Goal: Task Accomplishment & Management: Use online tool/utility

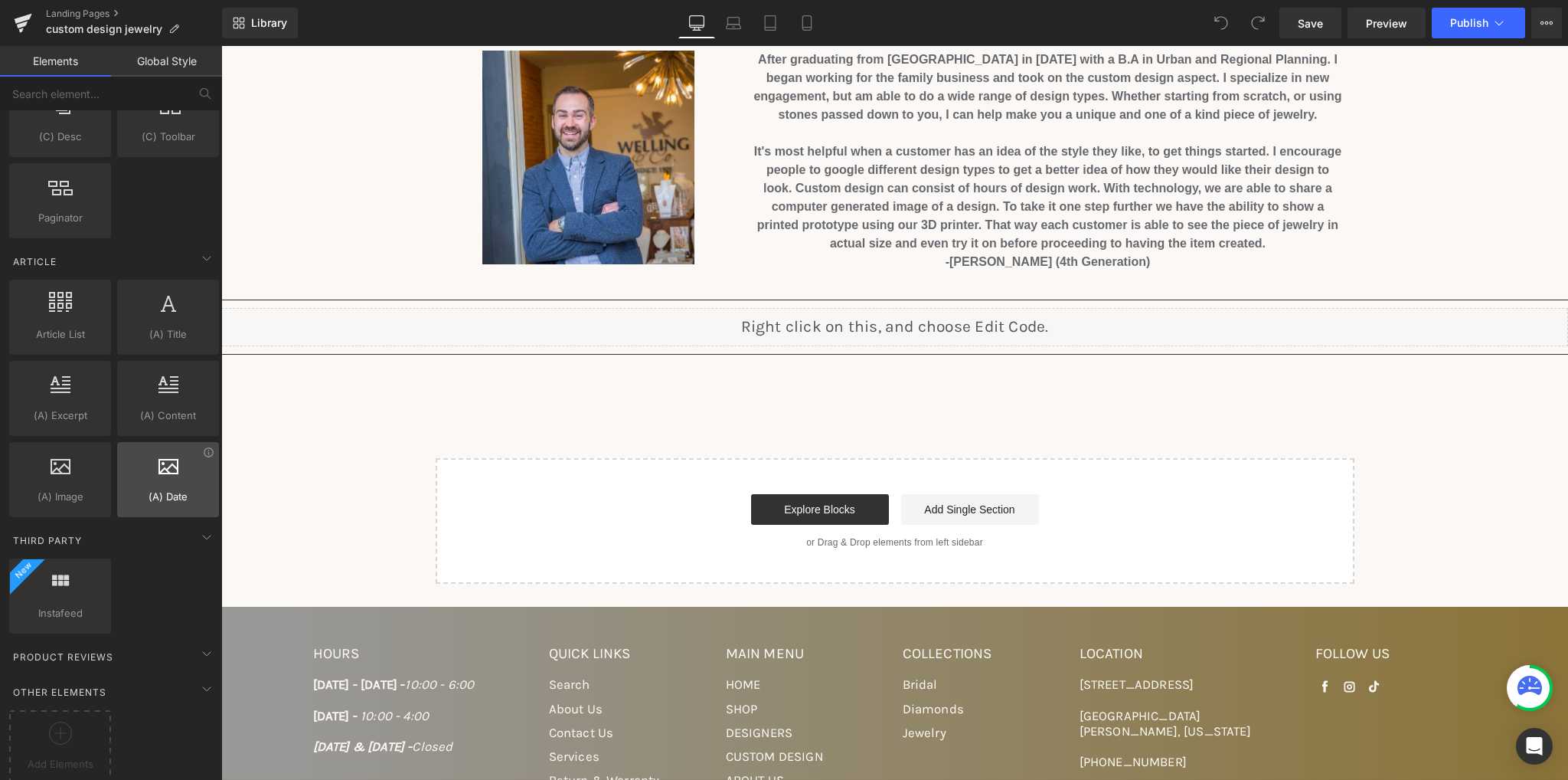
scroll to position [2616, 0]
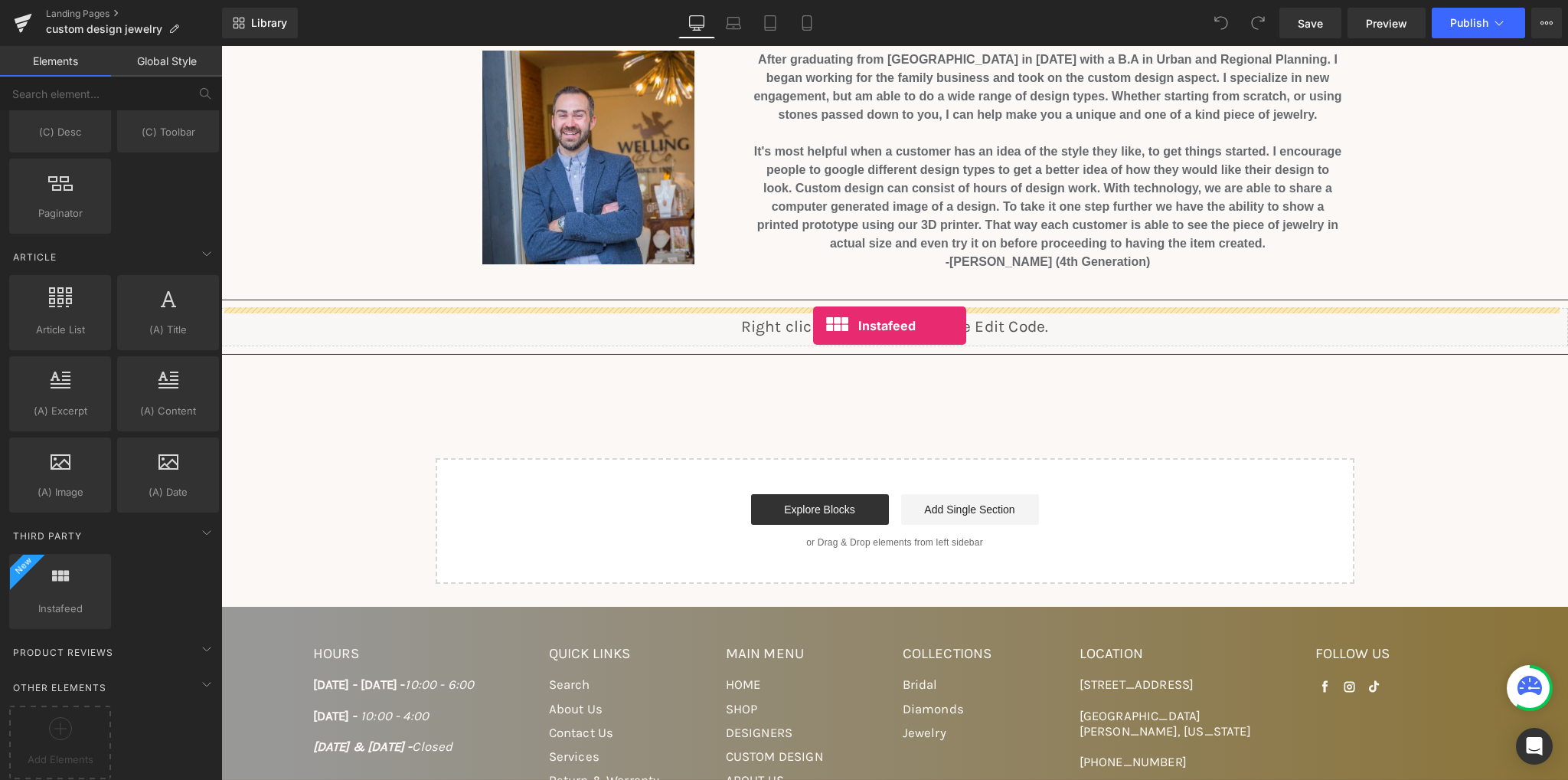
drag, startPoint x: 286, startPoint y: 634, endPoint x: 813, endPoint y: 326, distance: 610.4
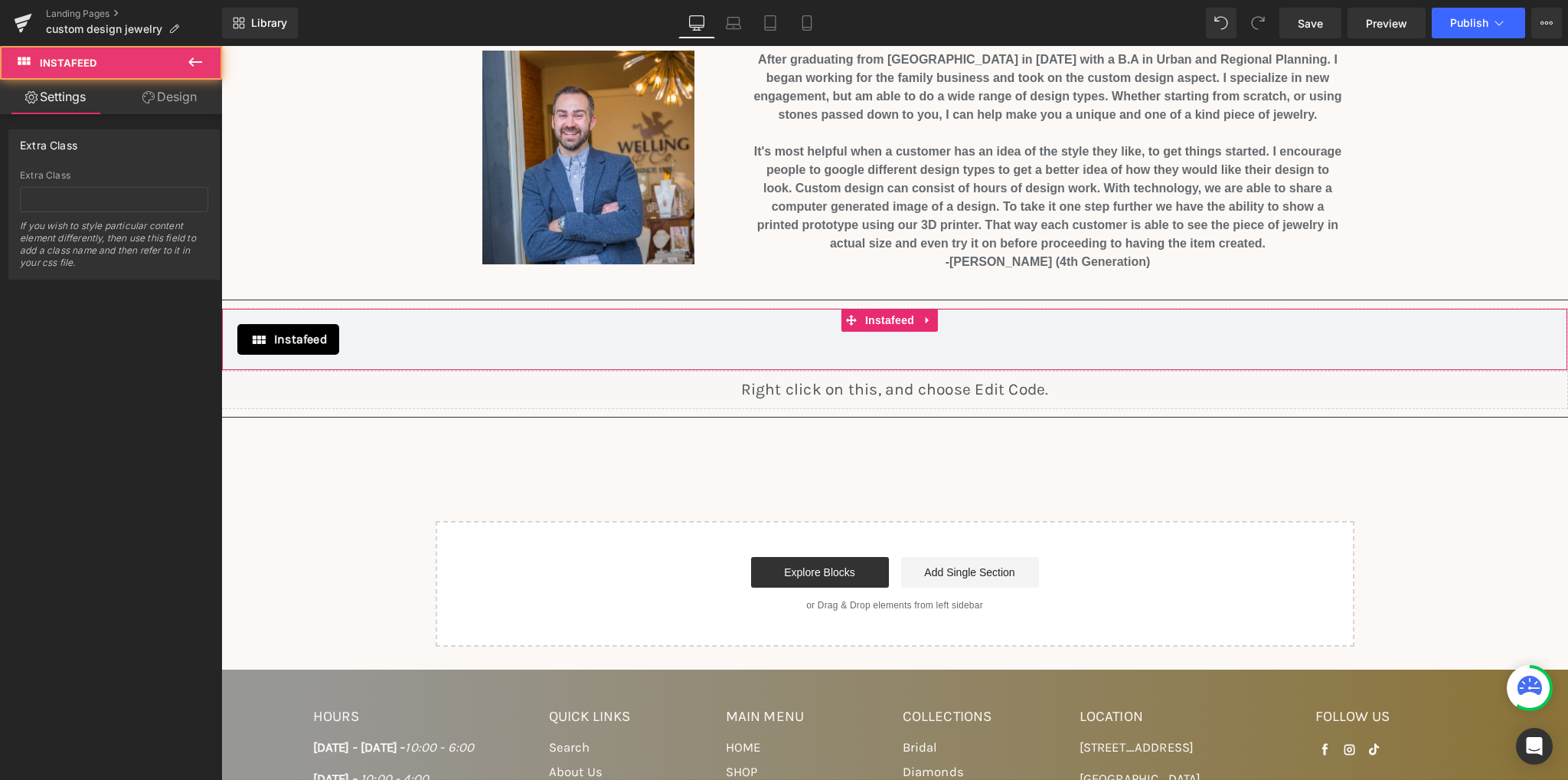
click at [307, 347] on div "Instafeed" at bounding box center [288, 339] width 102 height 31
click at [294, 342] on span "Instafeed" at bounding box center [300, 340] width 52 height 19
click at [133, 194] on input "text" at bounding box center [114, 200] width 188 height 26
click at [150, 105] on link "Design" at bounding box center [169, 96] width 111 height 35
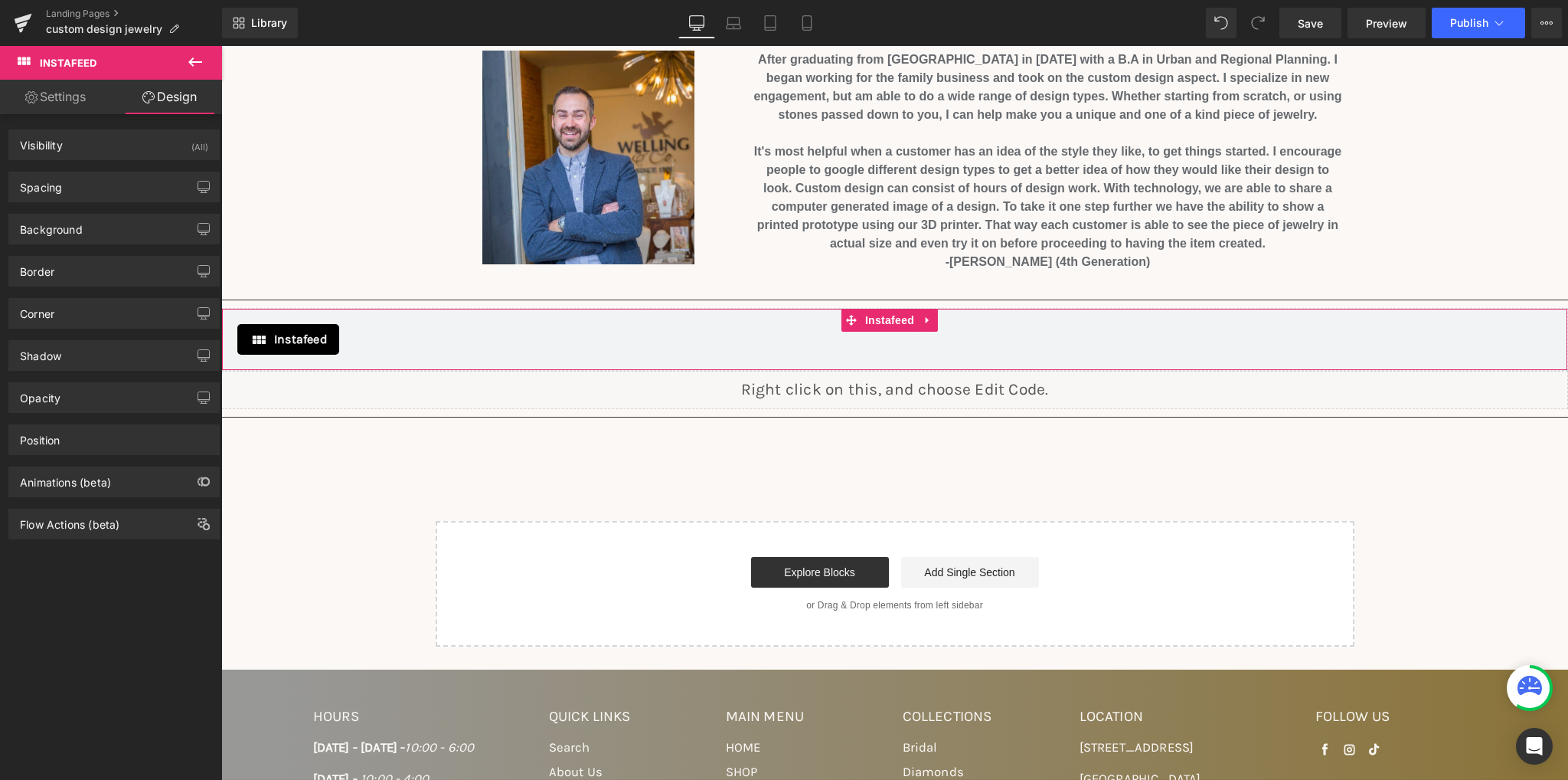
click at [59, 105] on link "Settings" at bounding box center [55, 96] width 111 height 35
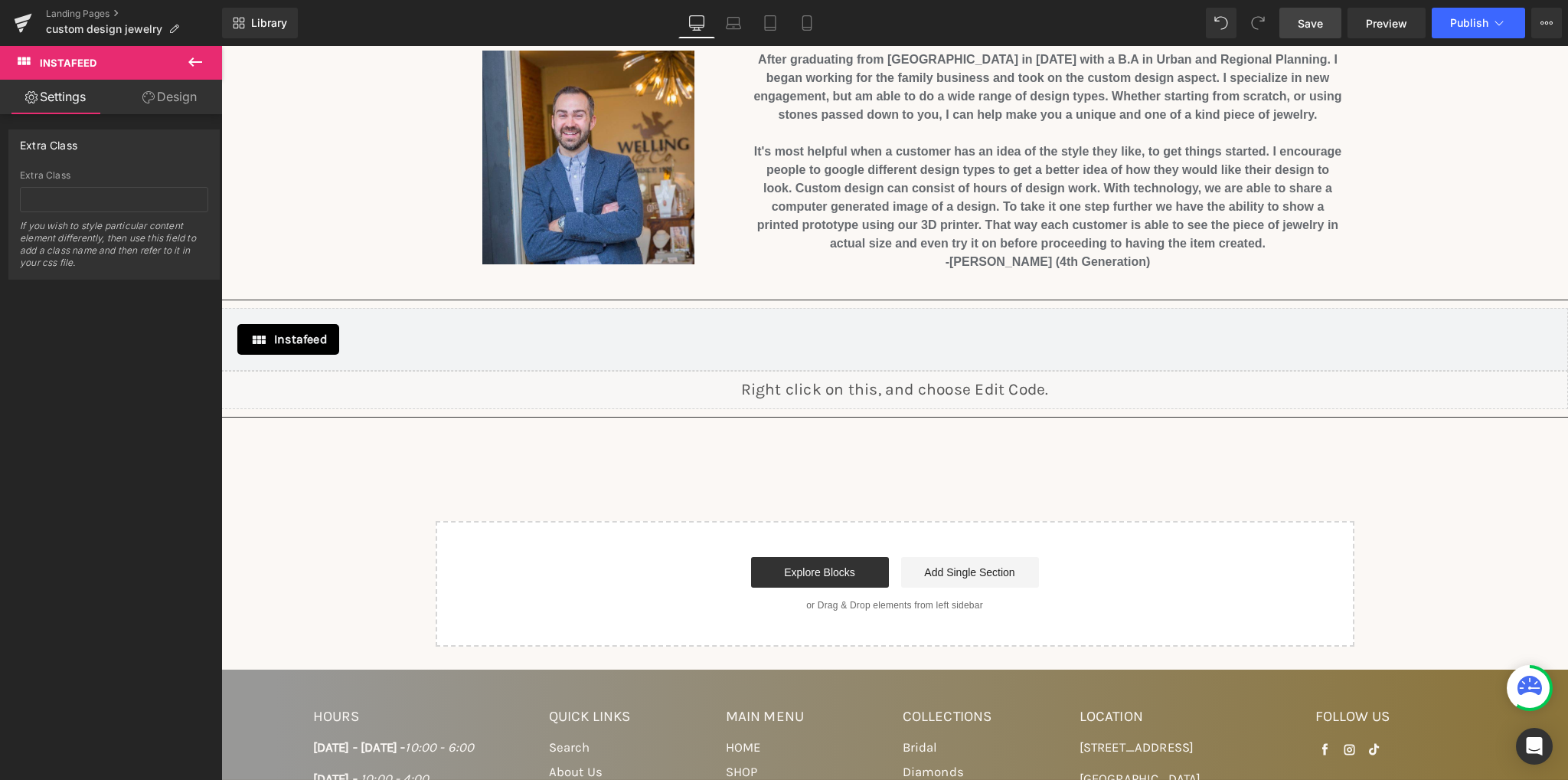
click at [1305, 24] on span "Save" at bounding box center [1311, 23] width 26 height 16
click at [813, 385] on div "Liquid" at bounding box center [894, 390] width 1346 height 39
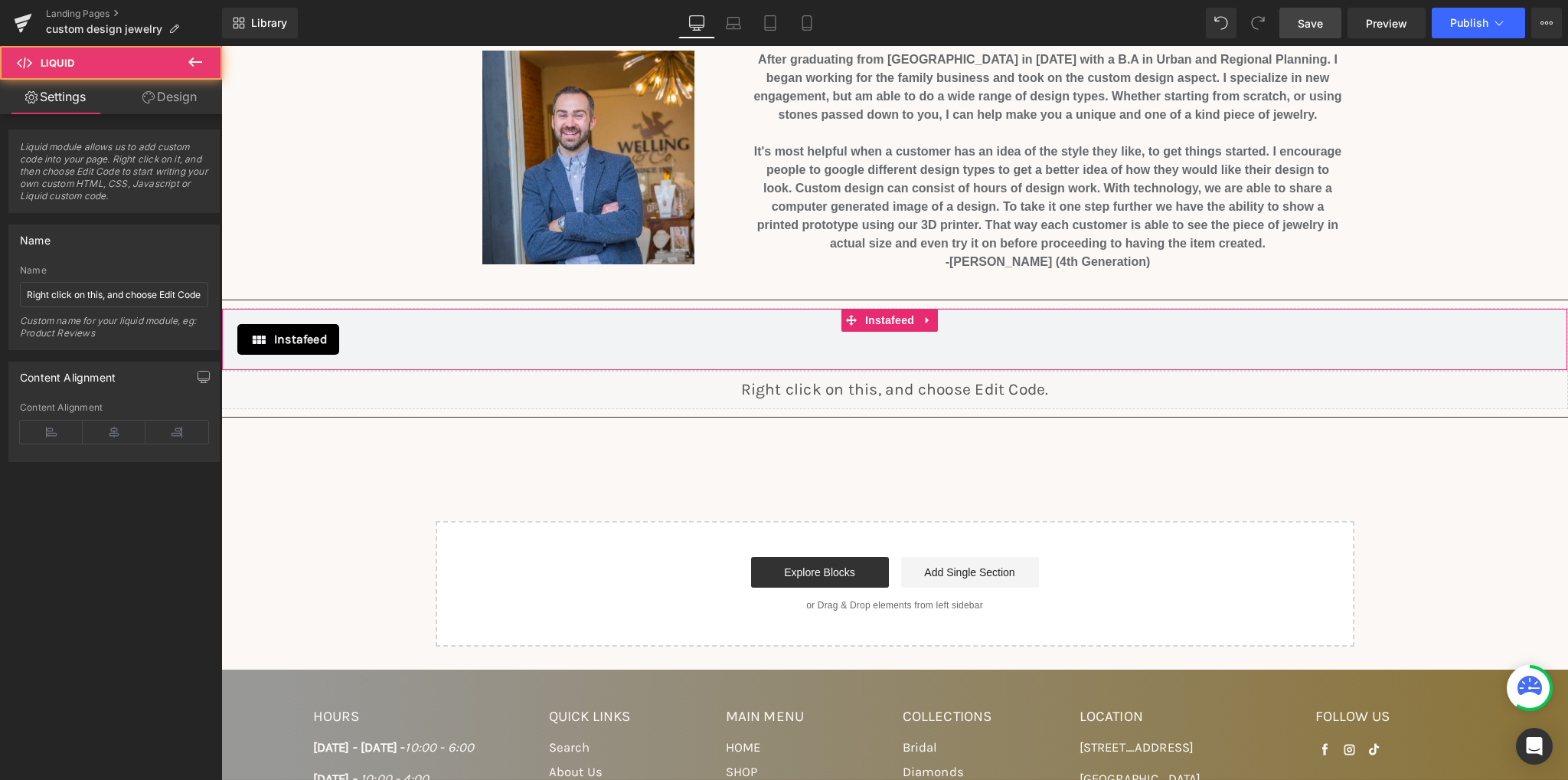
click at [317, 337] on span "Instafeed" at bounding box center [300, 340] width 52 height 19
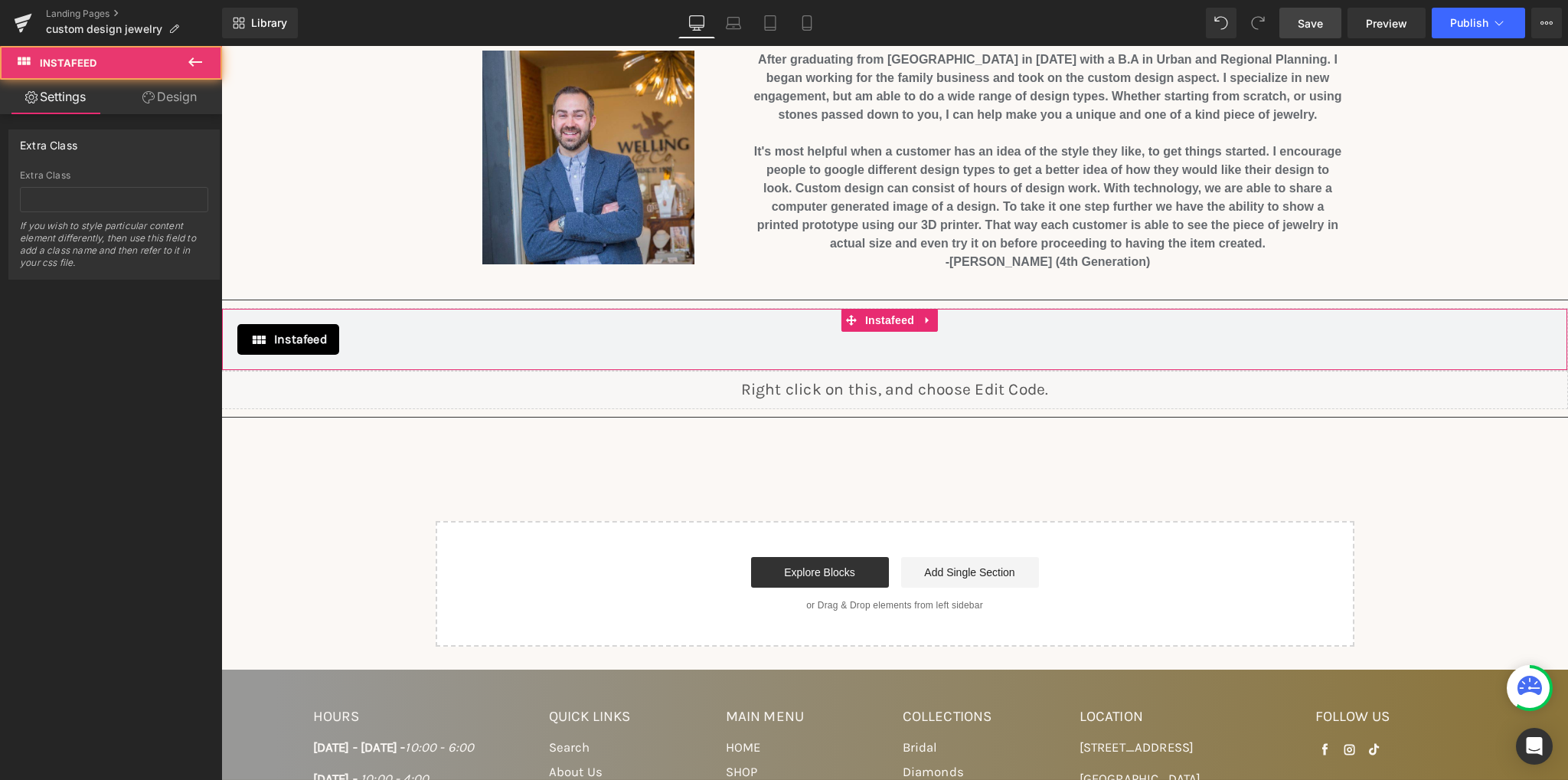
click at [378, 341] on div "Instafeed" at bounding box center [894, 339] width 1315 height 31
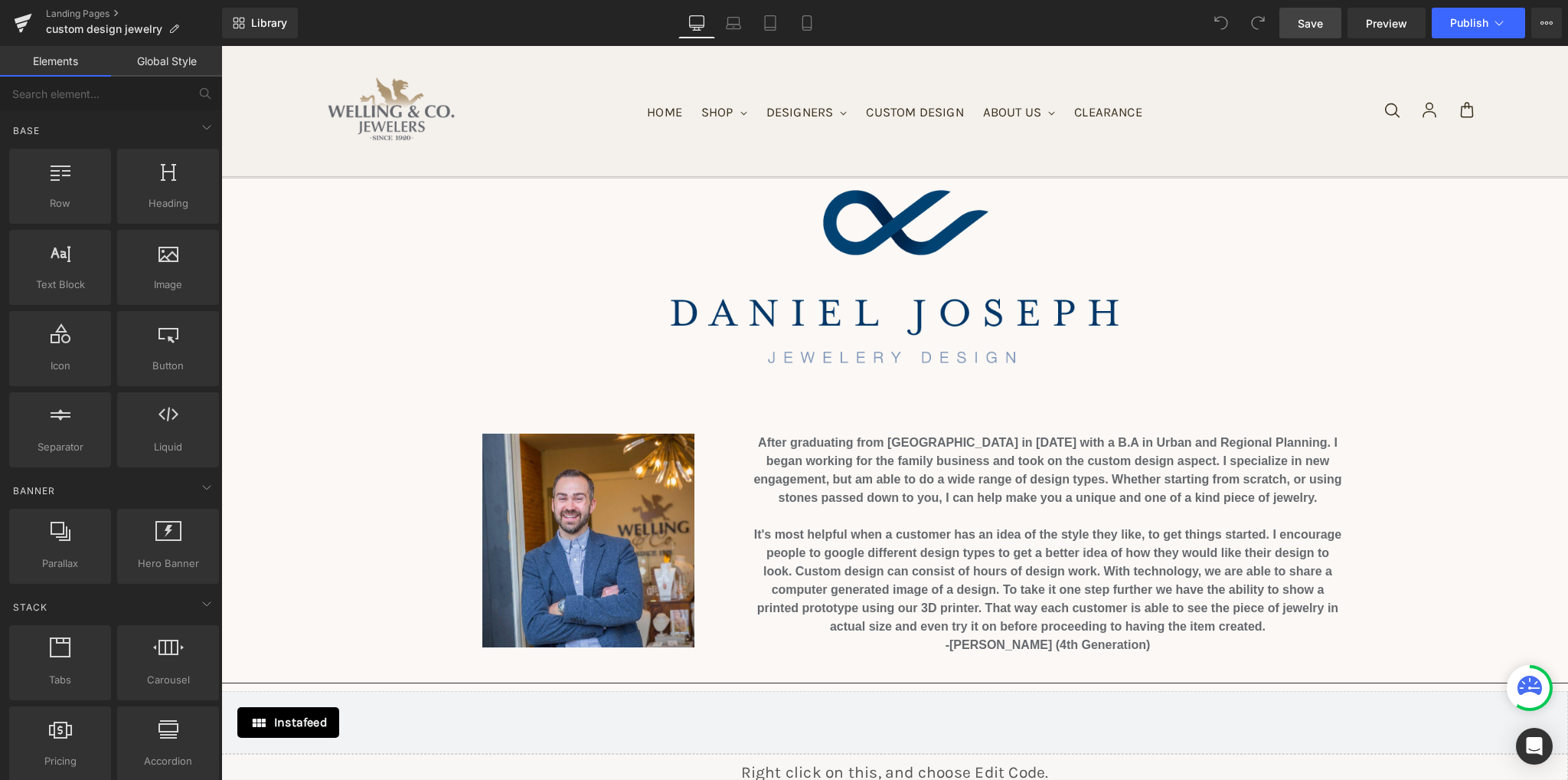
click at [1317, 26] on span "Save" at bounding box center [1311, 23] width 26 height 16
